Goal: Entertainment & Leisure: Consume media (video, audio)

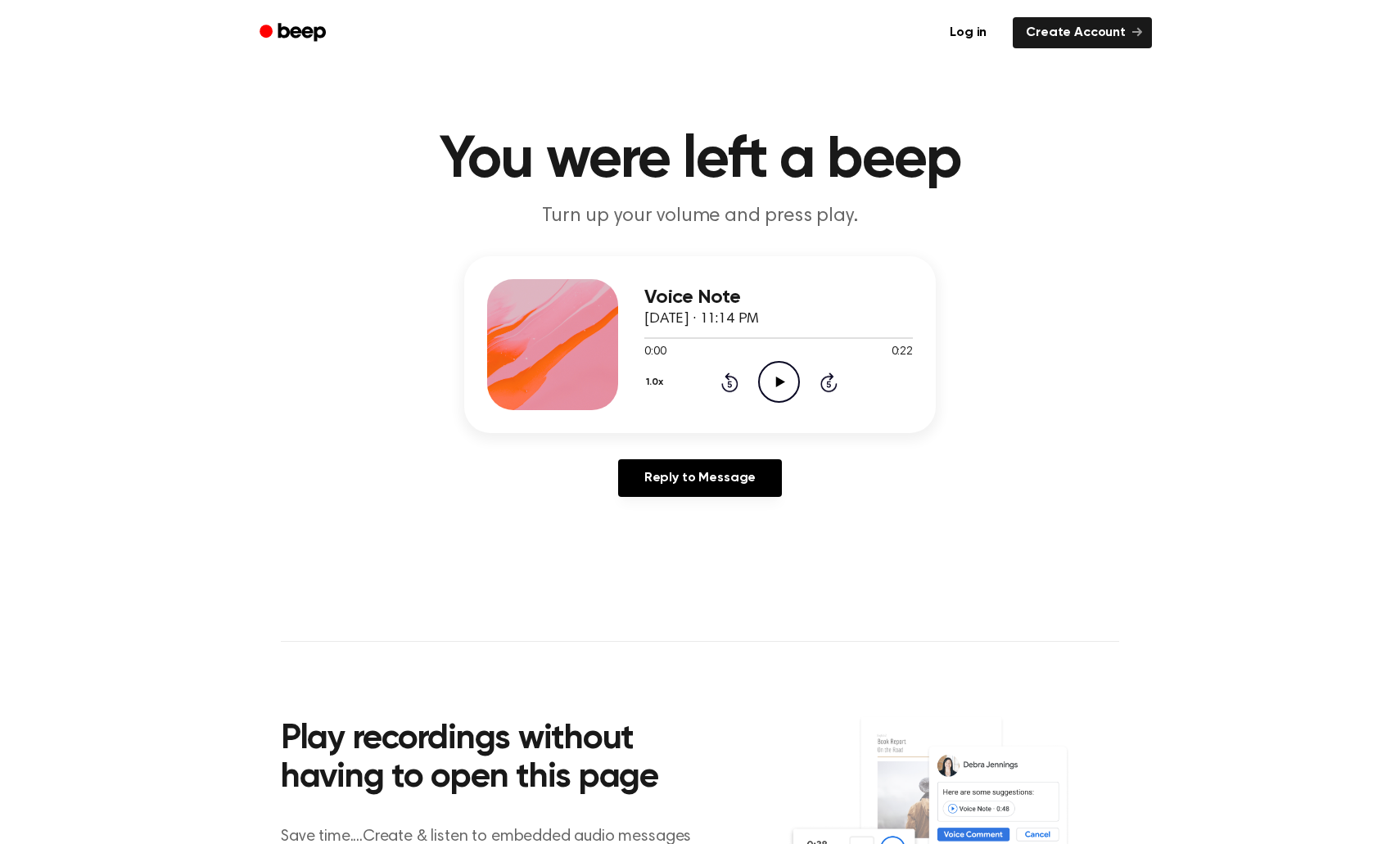
click at [787, 386] on icon "Play Audio" at bounding box center [779, 381] width 41 height 41
click at [781, 384] on icon at bounding box center [780, 381] width 9 height 10
click at [787, 379] on icon "Pause Audio" at bounding box center [779, 381] width 41 height 41
click at [773, 381] on icon "Play Audio" at bounding box center [779, 381] width 41 height 41
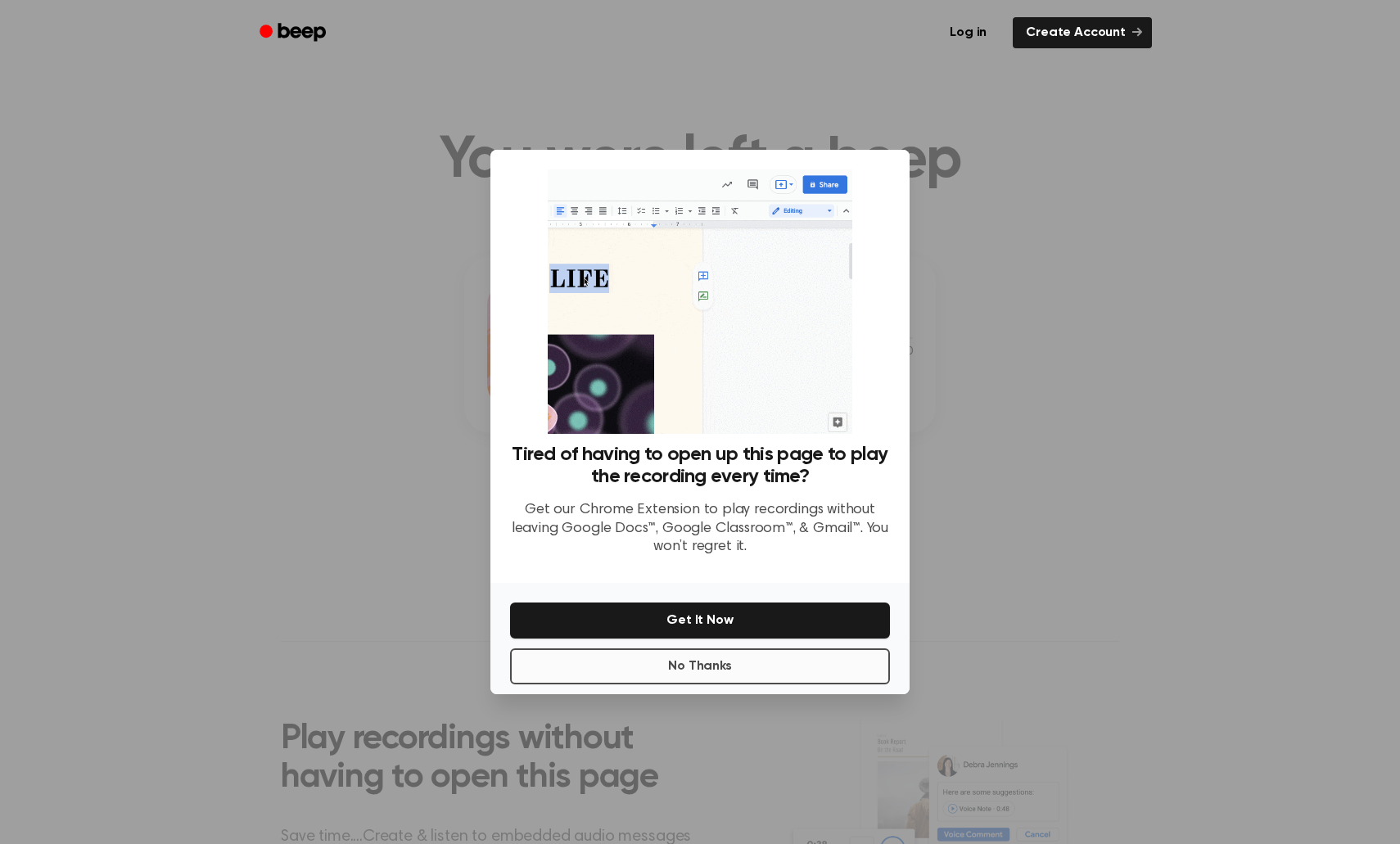
click at [729, 668] on button "No Thanks" at bounding box center [700, 667] width 379 height 36
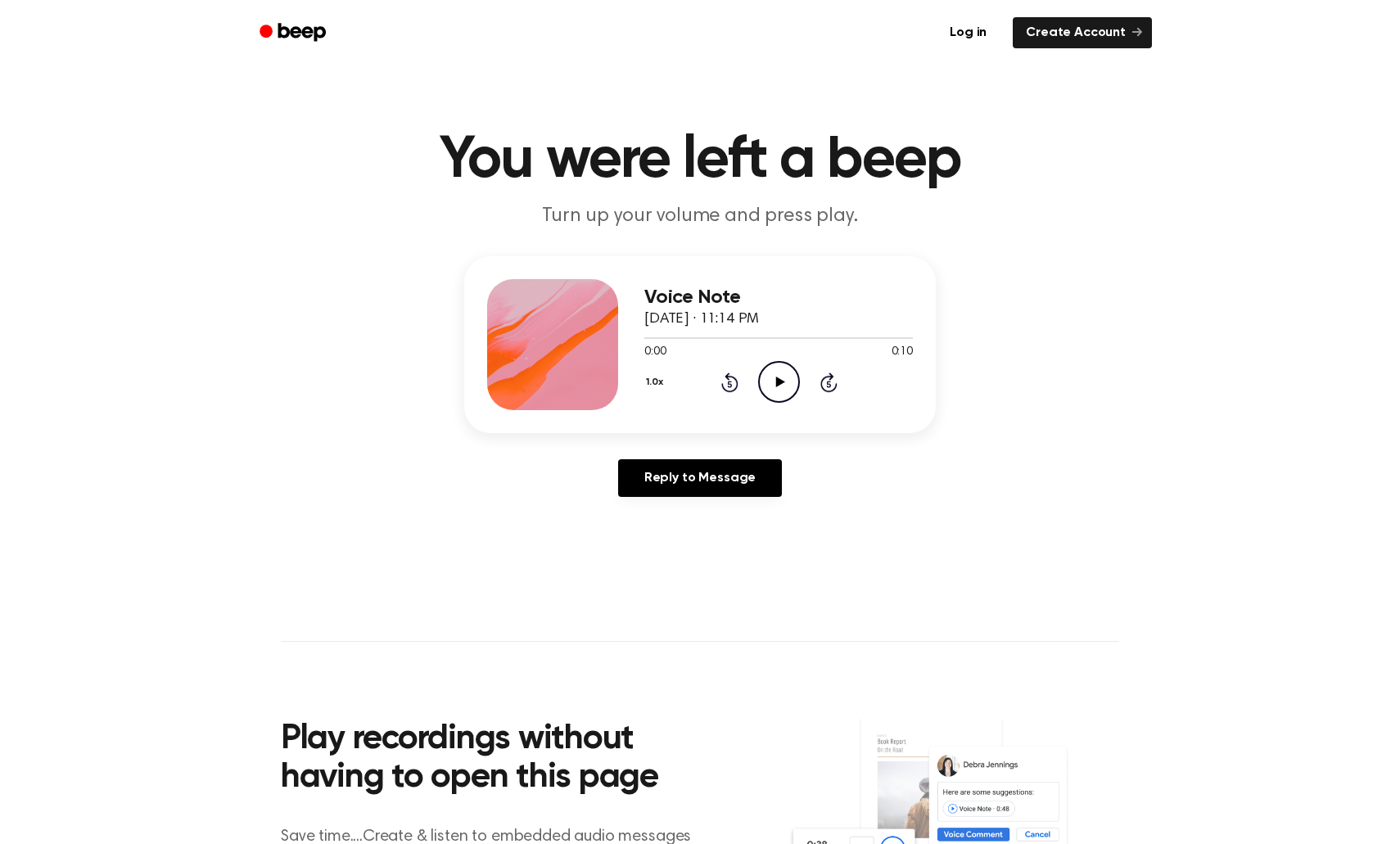
click at [790, 399] on circle at bounding box center [779, 381] width 40 height 41
click at [776, 385] on icon at bounding box center [780, 381] width 9 height 10
click at [790, 381] on icon "Play Audio" at bounding box center [779, 381] width 41 height 41
click at [790, 381] on icon "Pause Audio" at bounding box center [779, 381] width 41 height 41
click at [780, 393] on icon "Play Audio" at bounding box center [779, 381] width 41 height 41
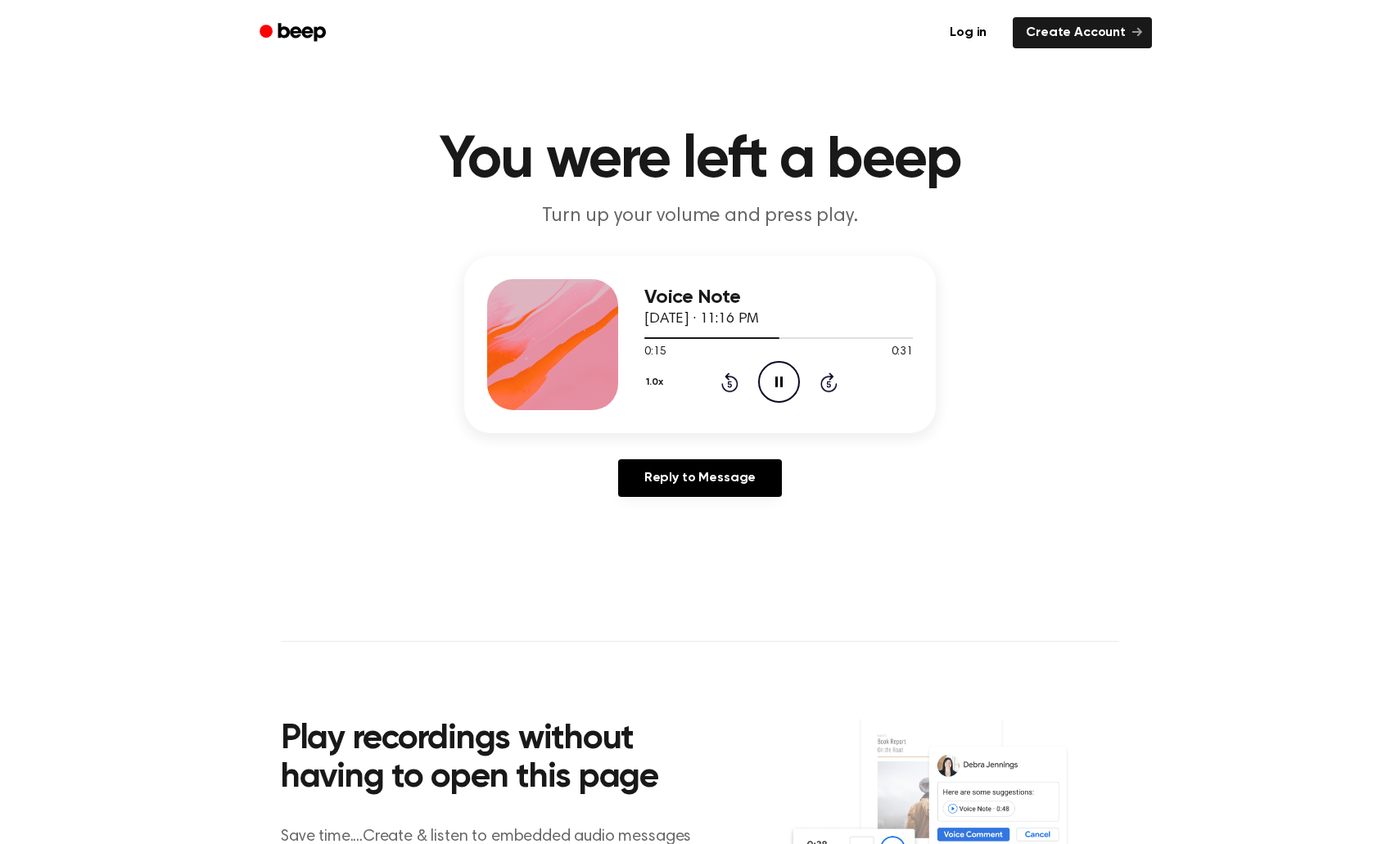
click at [786, 396] on icon "Pause Audio" at bounding box center [779, 381] width 41 height 41
click at [786, 396] on icon "Play Audio" at bounding box center [779, 381] width 41 height 41
drag, startPoint x: 796, startPoint y: 337, endPoint x: 511, endPoint y: 337, distance: 285.0
click at [511, 337] on div "Voice Note September 14, 2025 · 11:16 PM 0:18 0:31 Your browser does not suppor…" at bounding box center [700, 345] width 472 height 177
click at [695, 345] on div "0:19 0:31" at bounding box center [778, 352] width 268 height 17
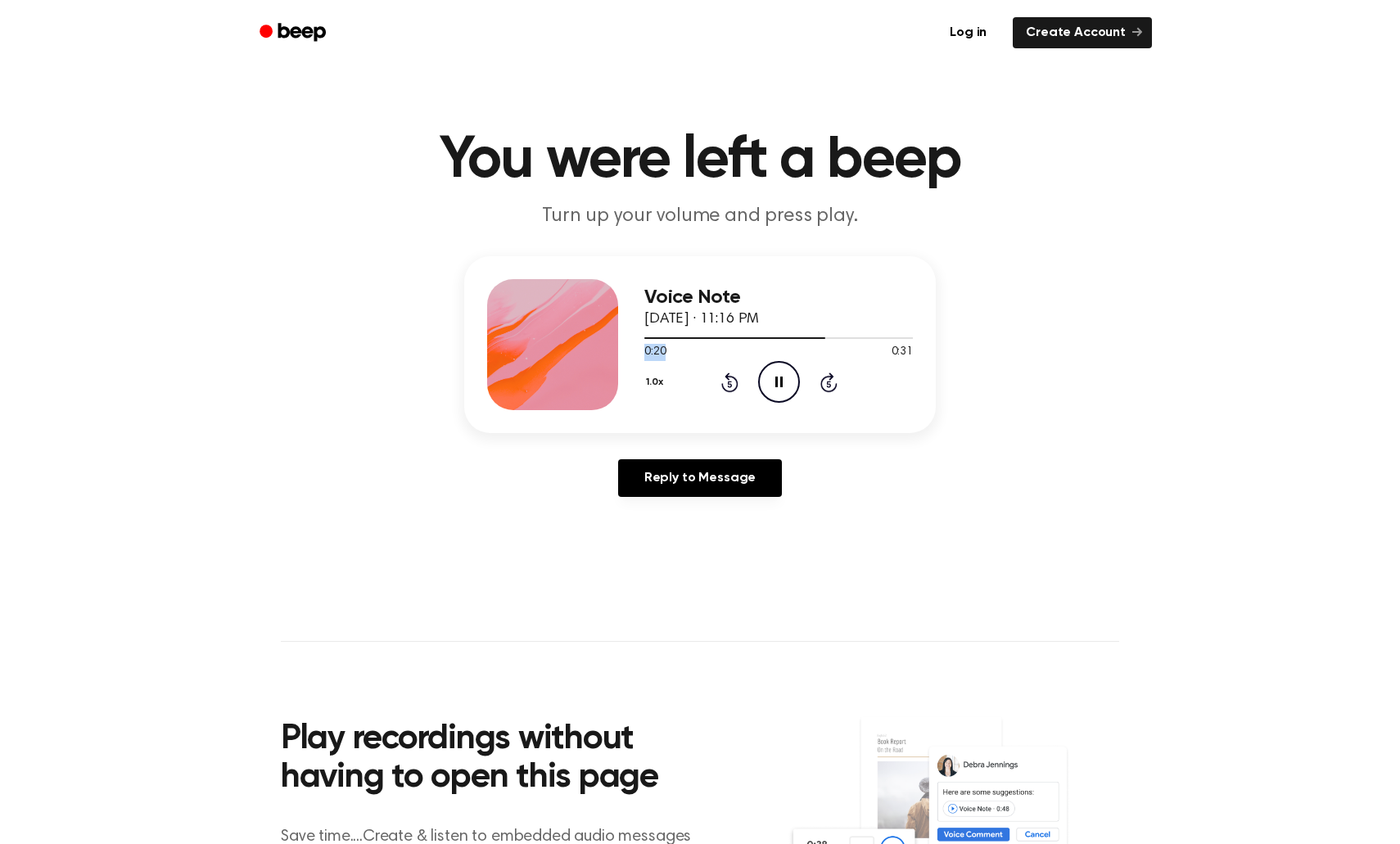
drag, startPoint x: 816, startPoint y: 342, endPoint x: 675, endPoint y: 351, distance: 141.3
click at [675, 351] on div "0:20 0:31 Your browser does not support the [object Object] element." at bounding box center [778, 346] width 268 height 30
click at [696, 351] on div "0:21 0:31" at bounding box center [778, 352] width 268 height 17
click at [770, 348] on div "0:22 0:31" at bounding box center [778, 352] width 268 height 17
click at [647, 714] on div "Play recordings without having to open this page Save time....Create & listen t…" at bounding box center [534, 825] width 507 height 289
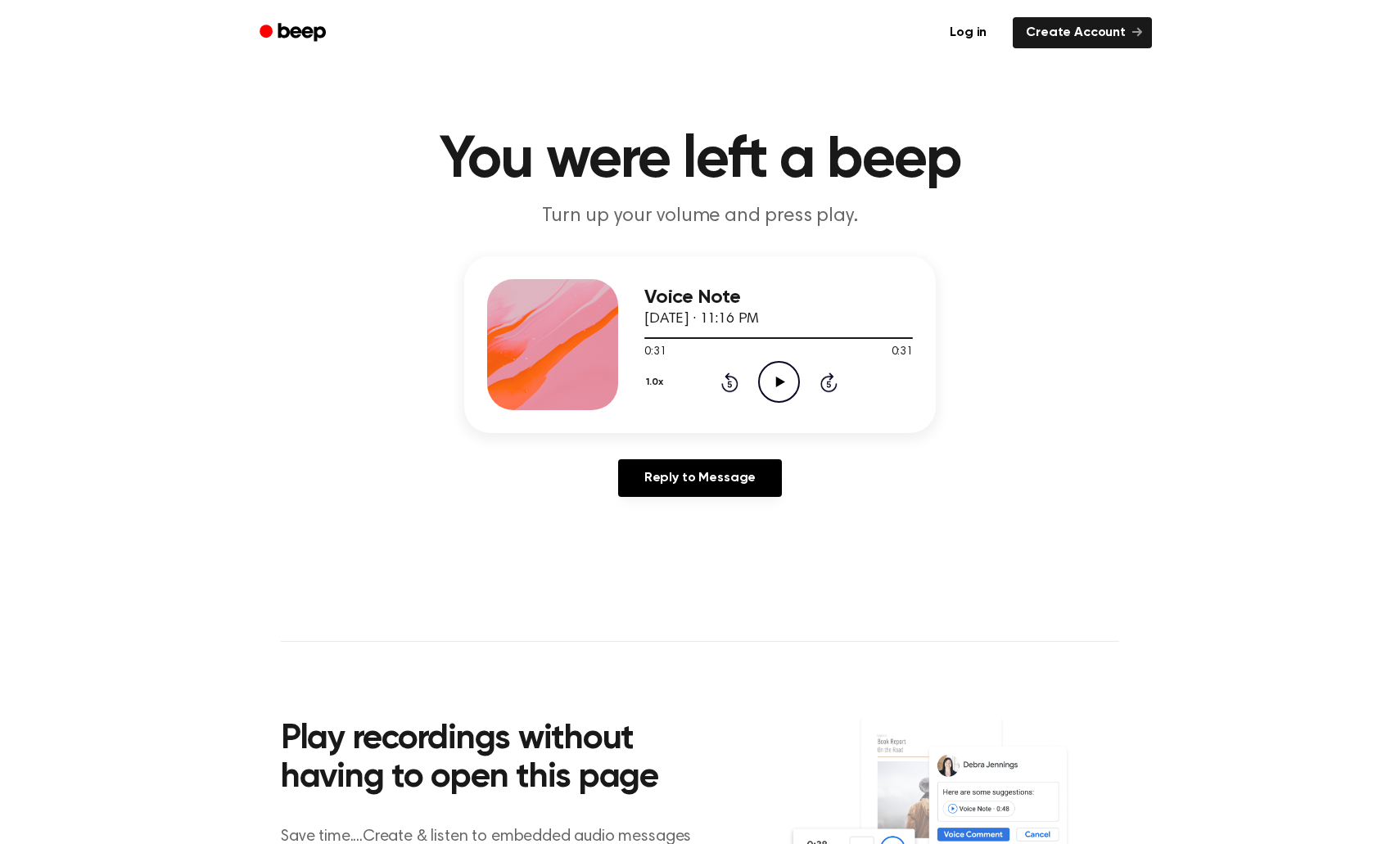
click at [783, 392] on icon "Play Audio" at bounding box center [779, 381] width 41 height 41
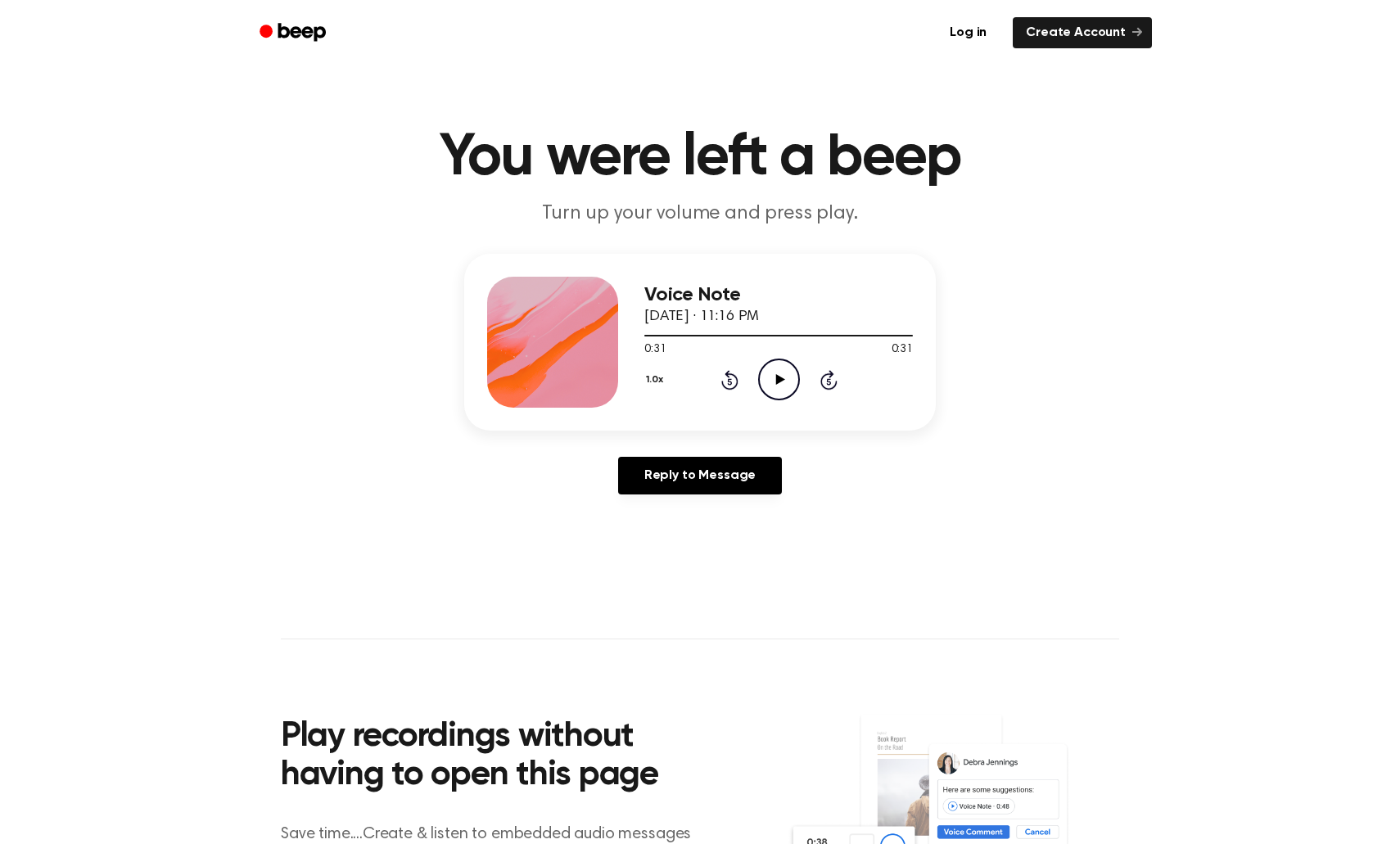
scroll to position [3, 0]
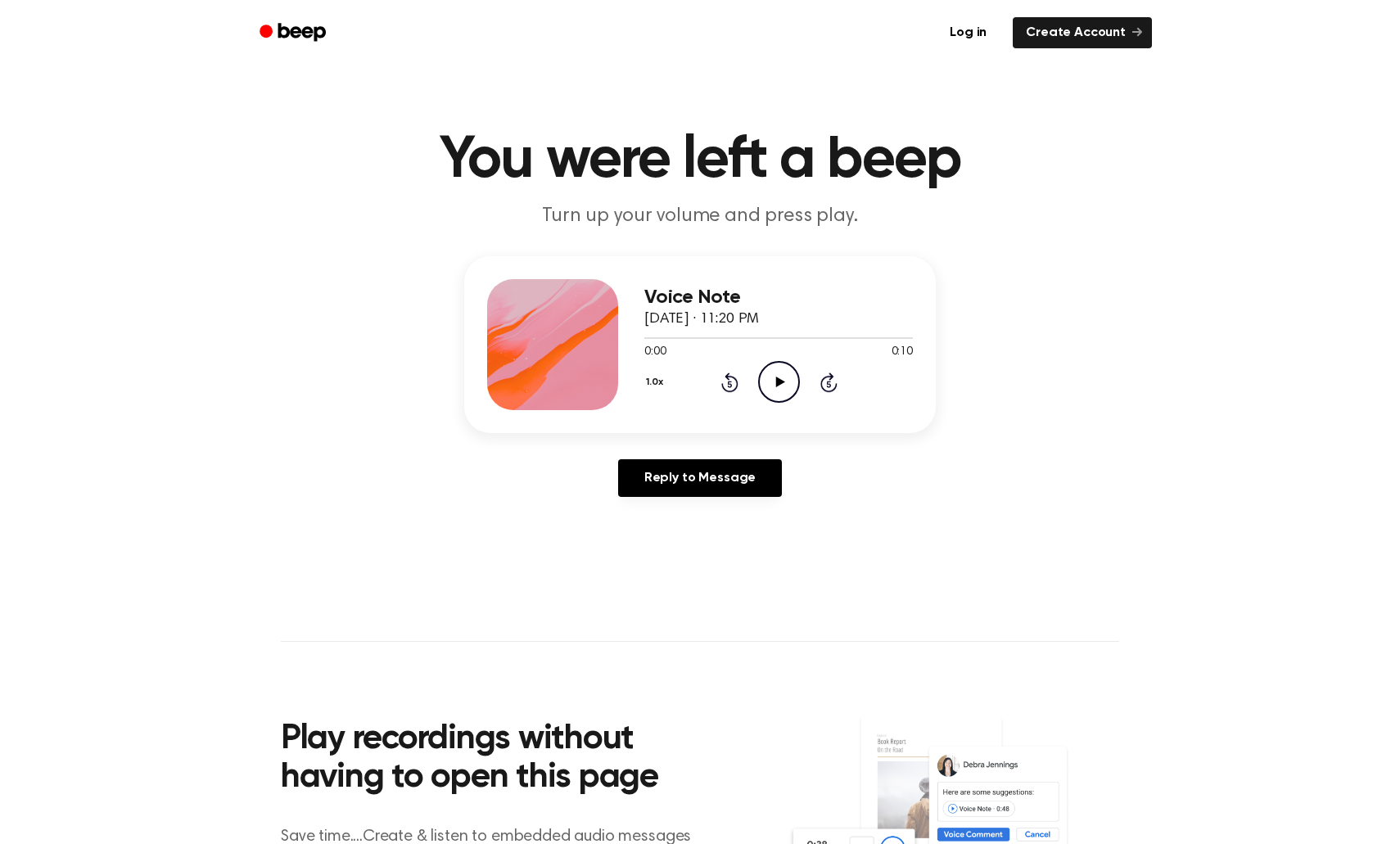
click at [774, 399] on icon "Play Audio" at bounding box center [779, 381] width 41 height 41
